Goal: Task Accomplishment & Management: Manage account settings

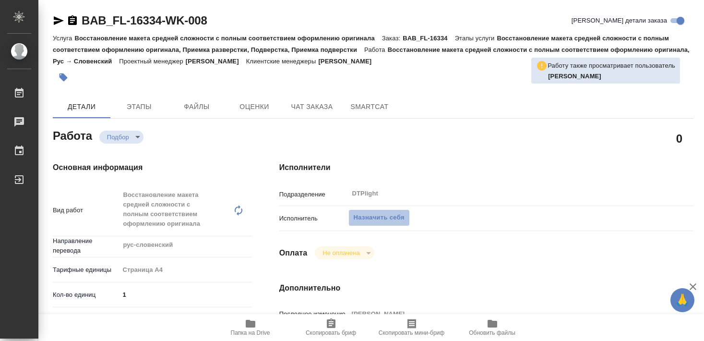
click at [392, 212] on span "Назначить себя" at bounding box center [379, 217] width 51 height 11
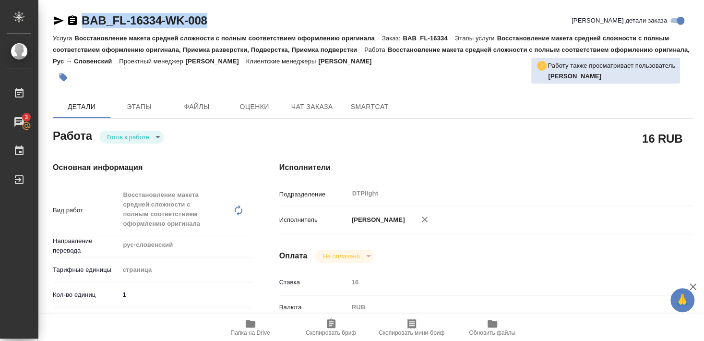
drag, startPoint x: 82, startPoint y: 29, endPoint x: 214, endPoint y: 18, distance: 132.0
click at [214, 18] on div "BAB_FL-16334-WK-008 Кратко детали заказа" at bounding box center [373, 22] width 641 height 19
copy link "BAB_FL-16334-WK-008"
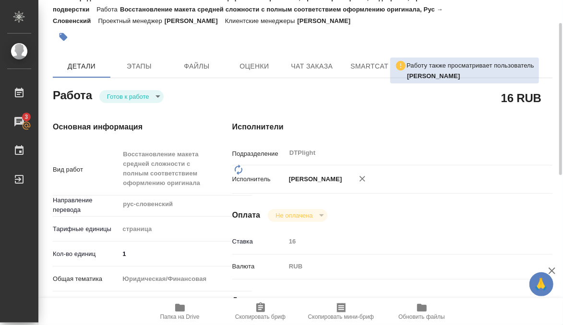
click at [261, 102] on div "Исполнители Подразделение DTPlight ​ Исполнитель Бартеньева Светлана Владимиров…" at bounding box center [392, 326] width 359 height 448
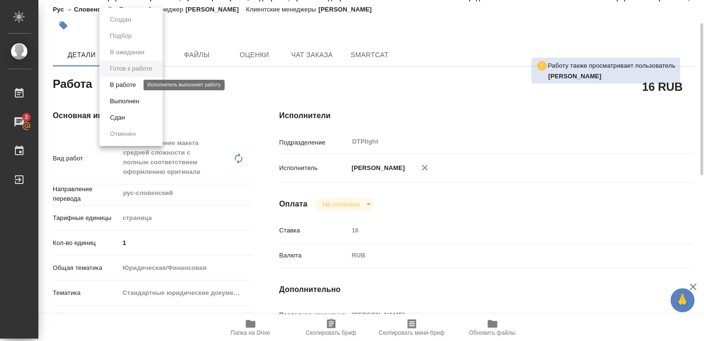
drag, startPoint x: 129, startPoint y: 84, endPoint x: 321, endPoint y: 126, distance: 196.2
click at [129, 83] on button "В работе" at bounding box center [123, 85] width 32 height 11
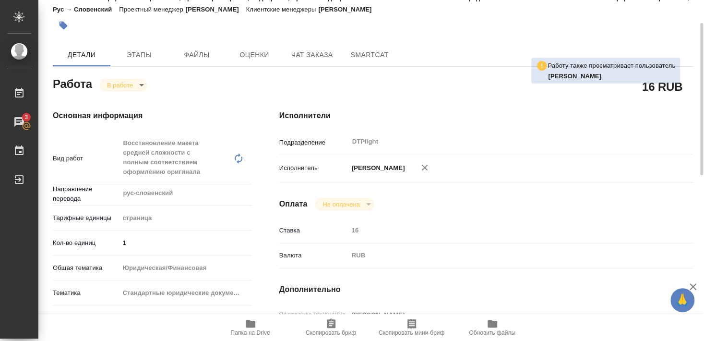
type textarea "x"
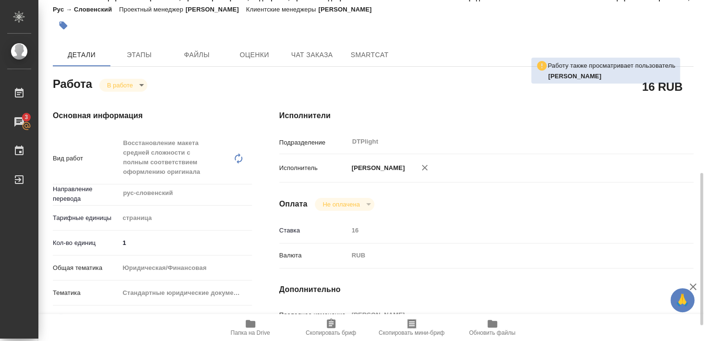
scroll to position [156, 0]
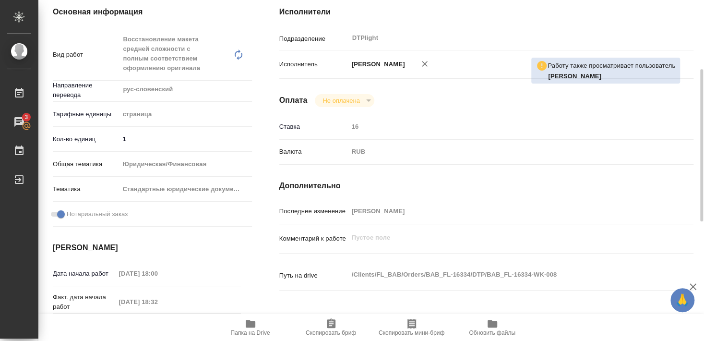
type textarea "x"
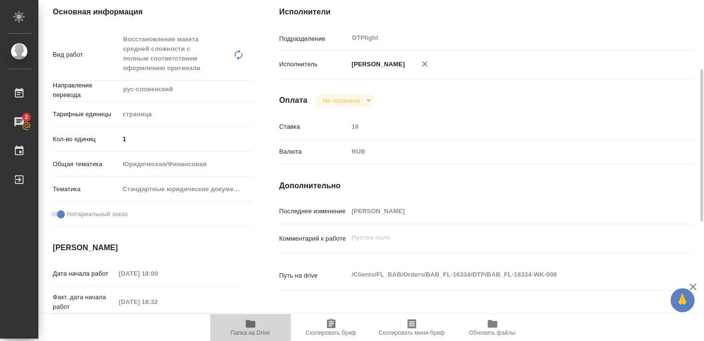
click at [252, 327] on icon "button" at bounding box center [251, 324] width 12 height 12
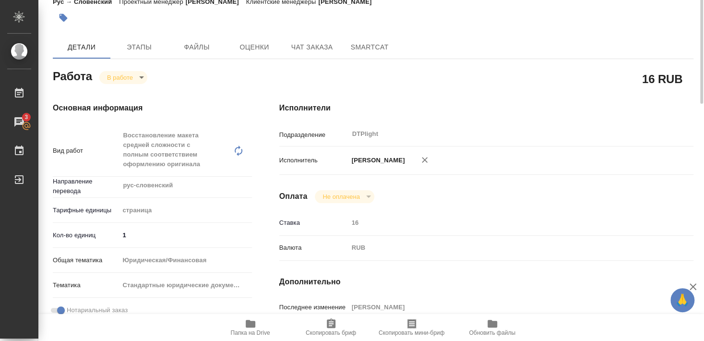
scroll to position [8, 0]
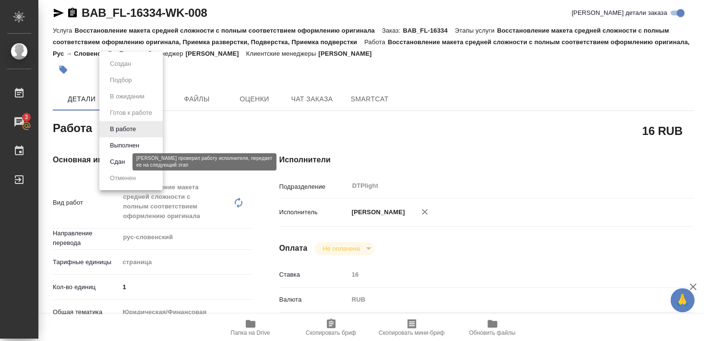
click at [121, 164] on button "Сдан" at bounding box center [117, 161] width 21 height 11
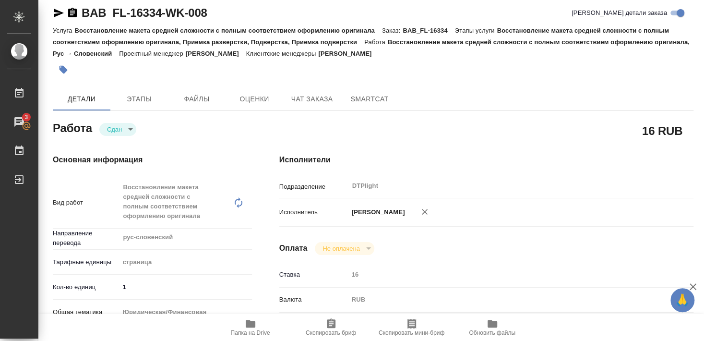
scroll to position [0, 0]
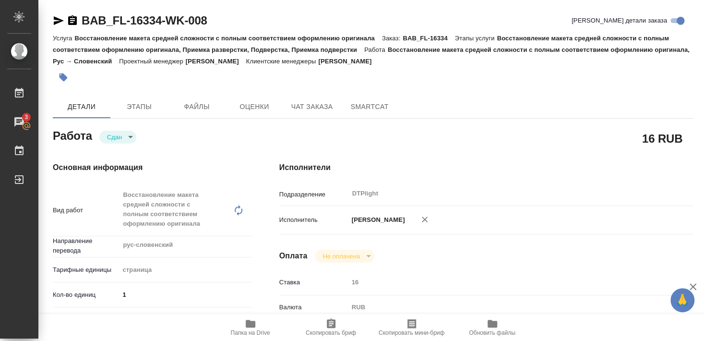
type textarea "x"
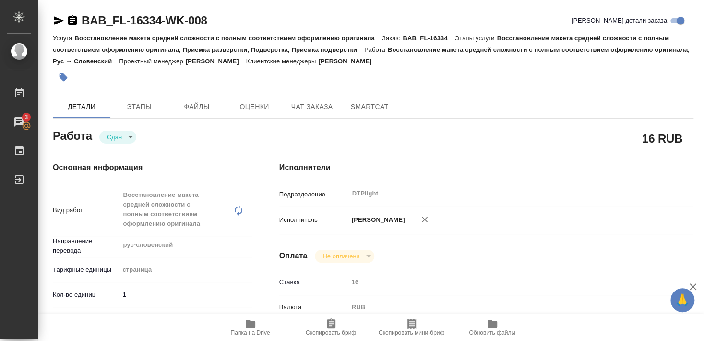
type textarea "x"
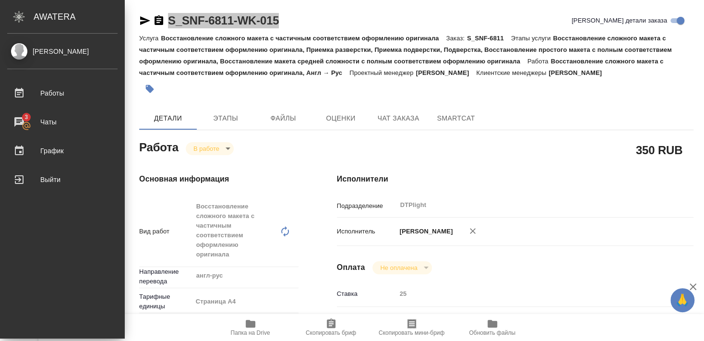
scroll to position [219, 0]
